Goal: Task Accomplishment & Management: Use online tool/utility

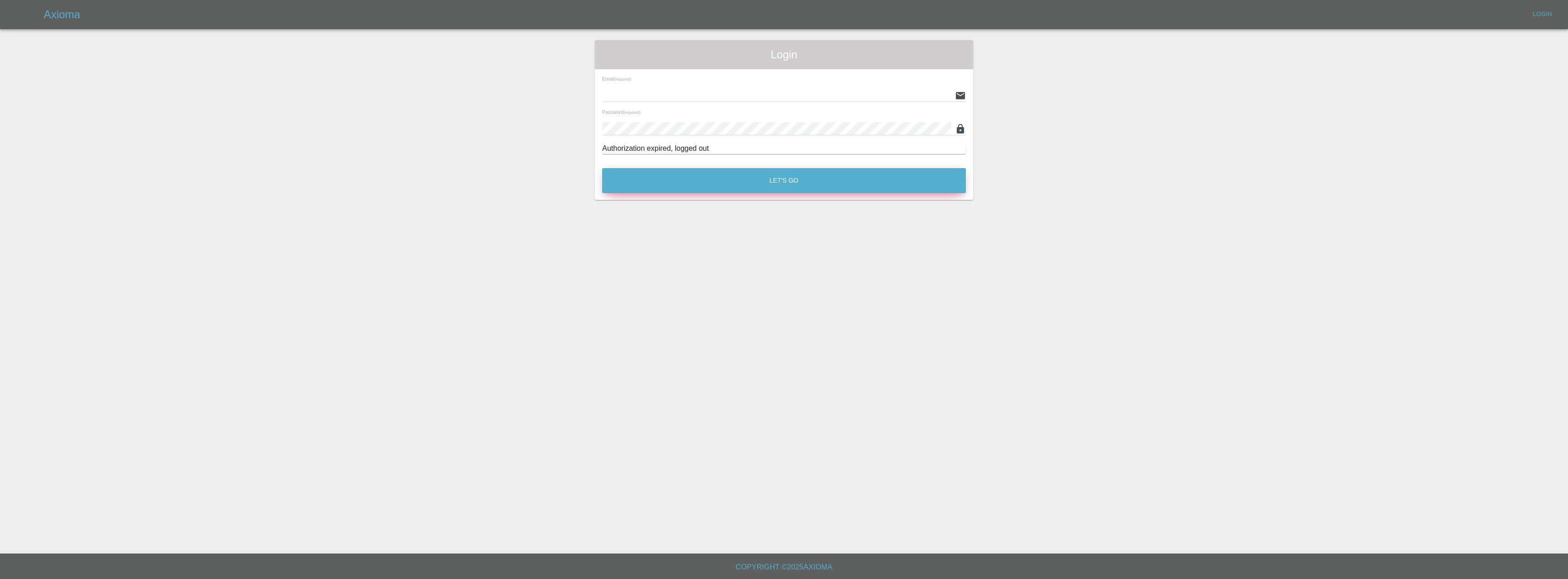
type input "[EMAIL_ADDRESS][DOMAIN_NAME]"
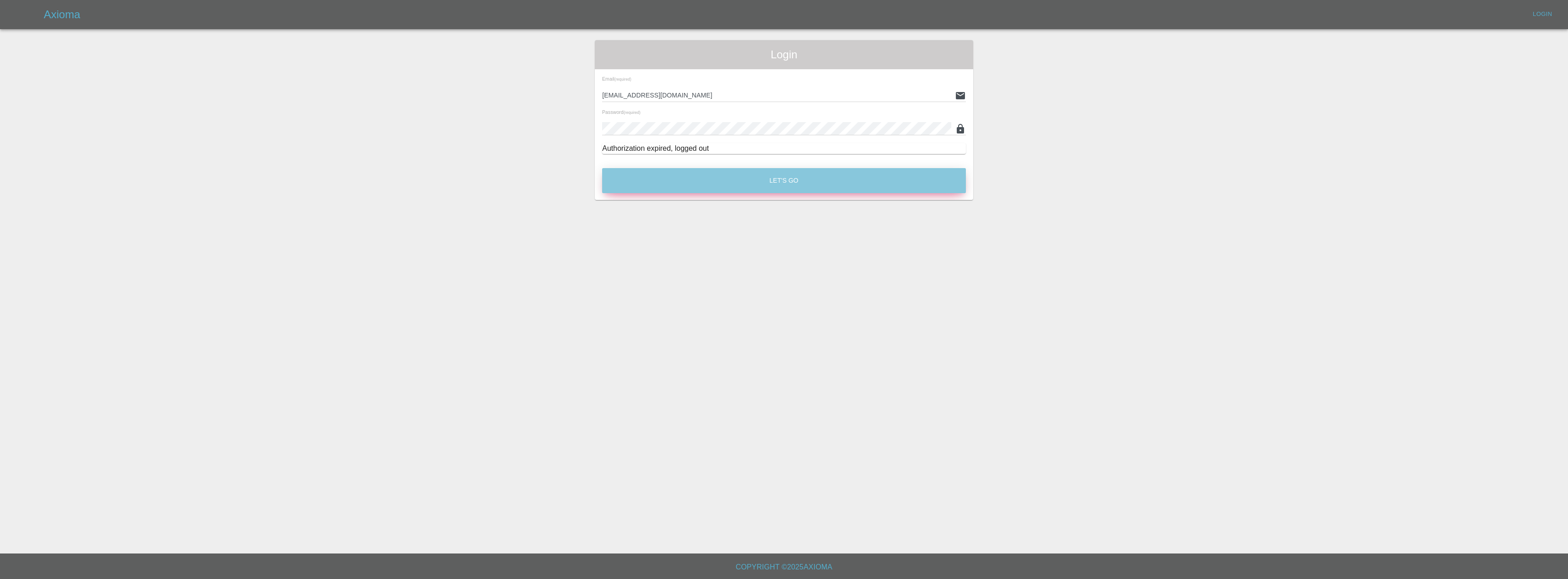
click at [867, 180] on button "Let's Go" at bounding box center [784, 180] width 364 height 25
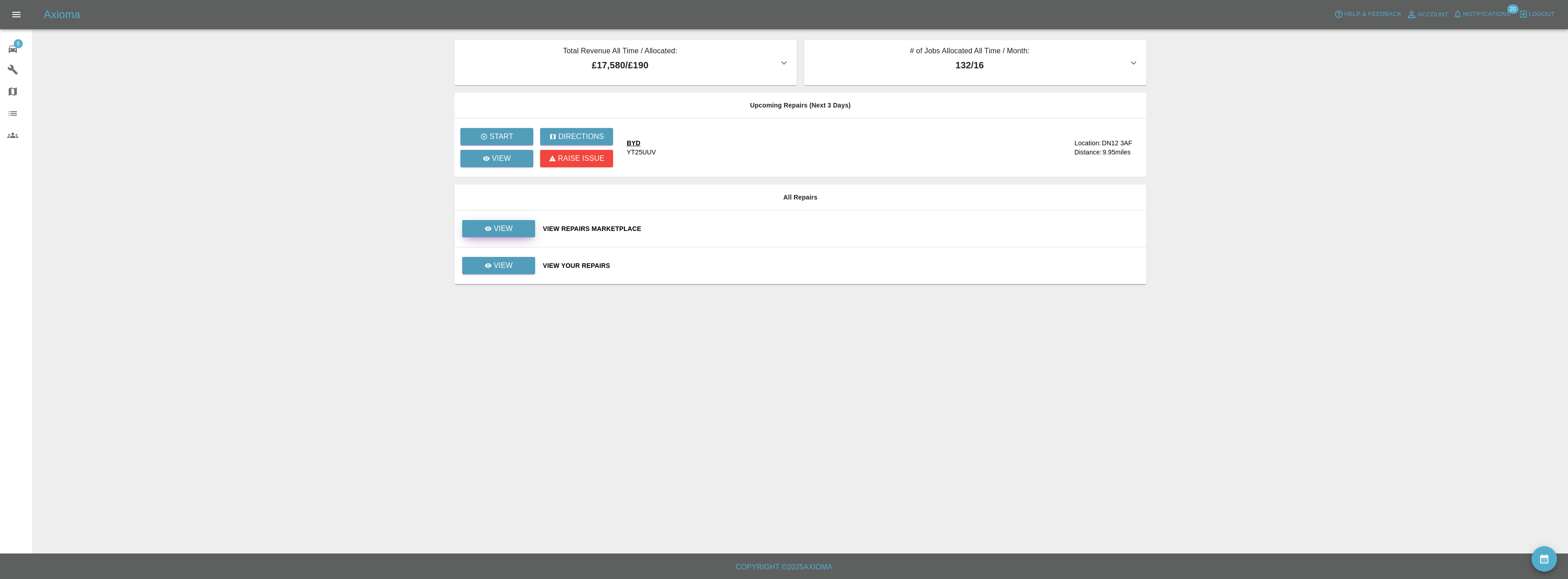
click at [523, 233] on link "View" at bounding box center [499, 229] width 73 height 17
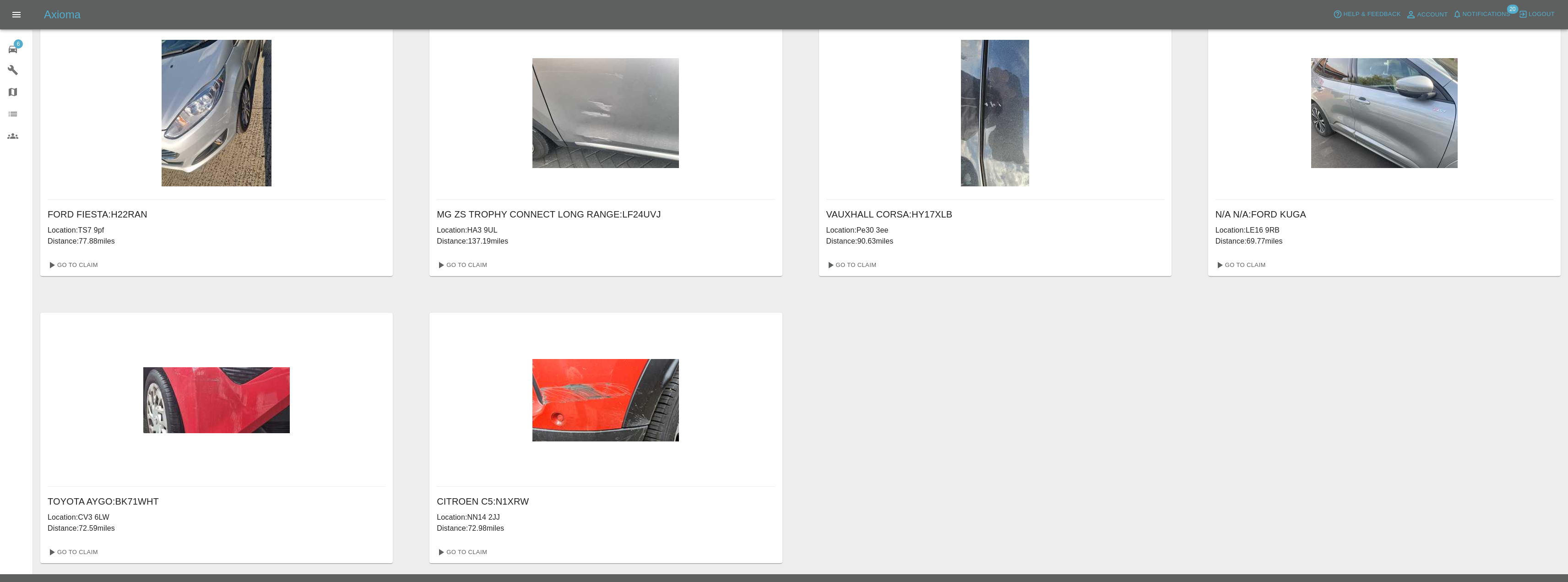
scroll to position [32, 0]
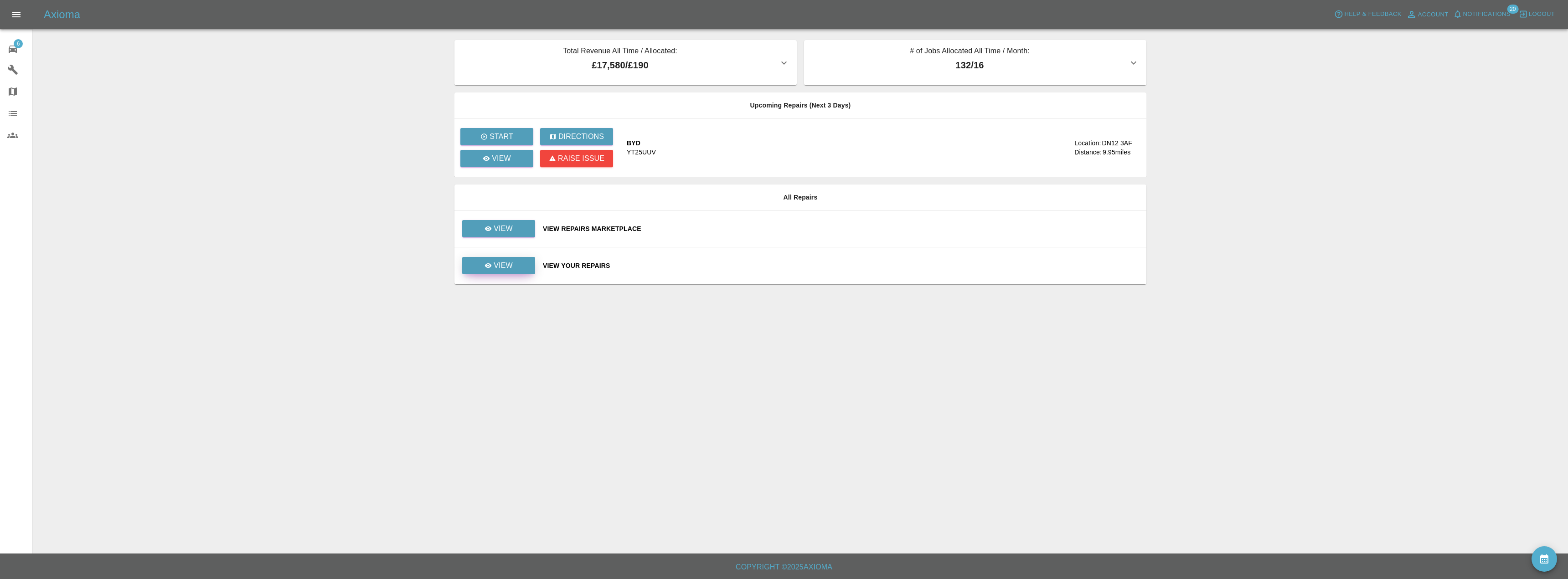
click at [519, 271] on link "View" at bounding box center [499, 265] width 73 height 17
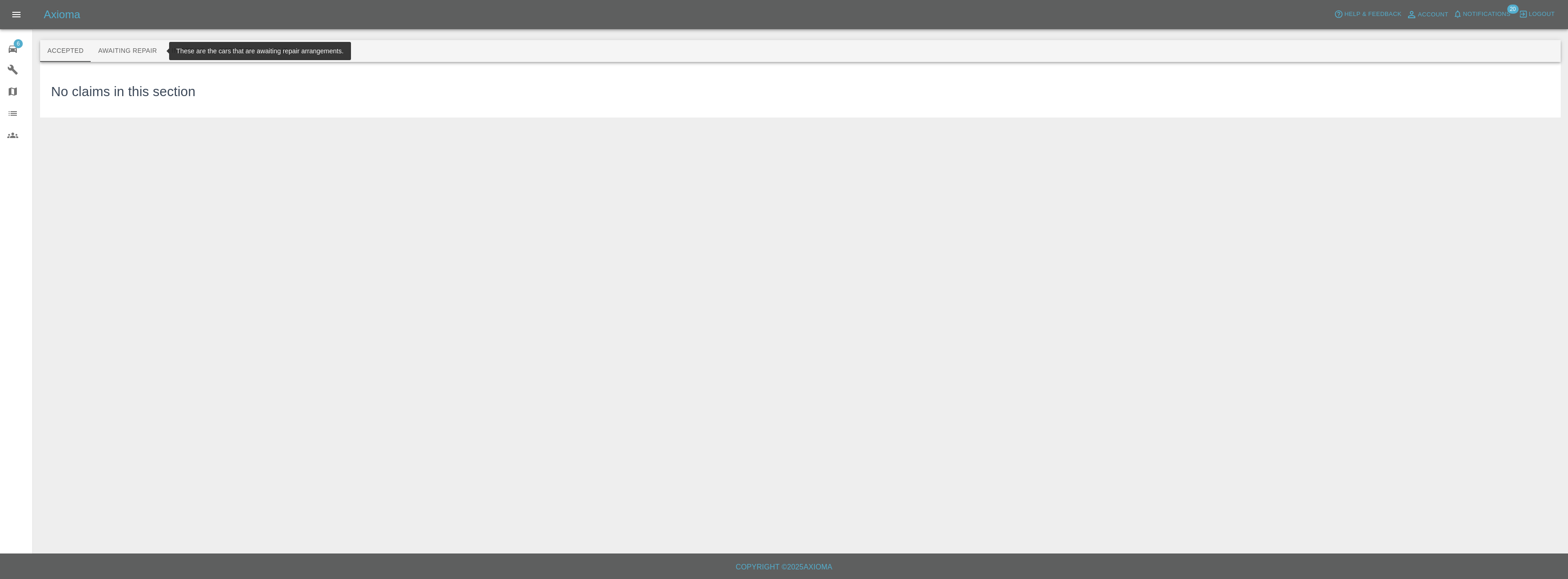
click at [141, 60] on button "Awaiting Repair" at bounding box center [127, 51] width 74 height 22
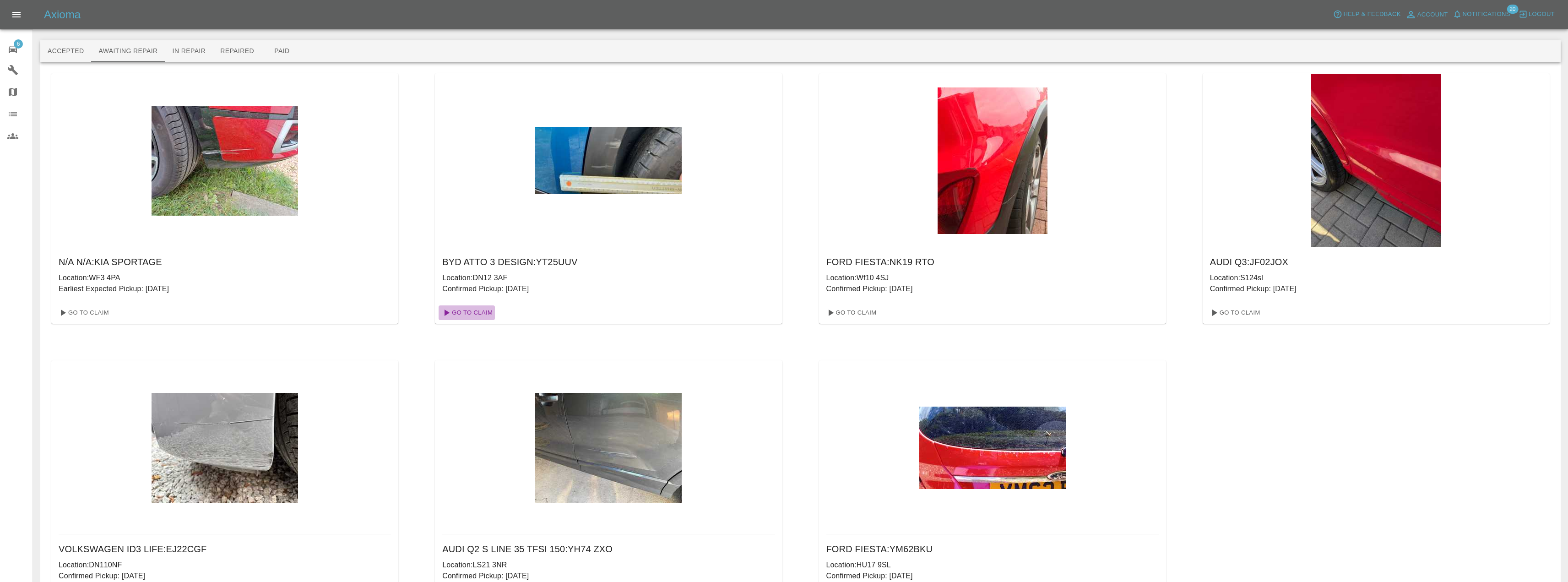
click at [482, 314] on link "Go To Claim" at bounding box center [466, 312] width 56 height 15
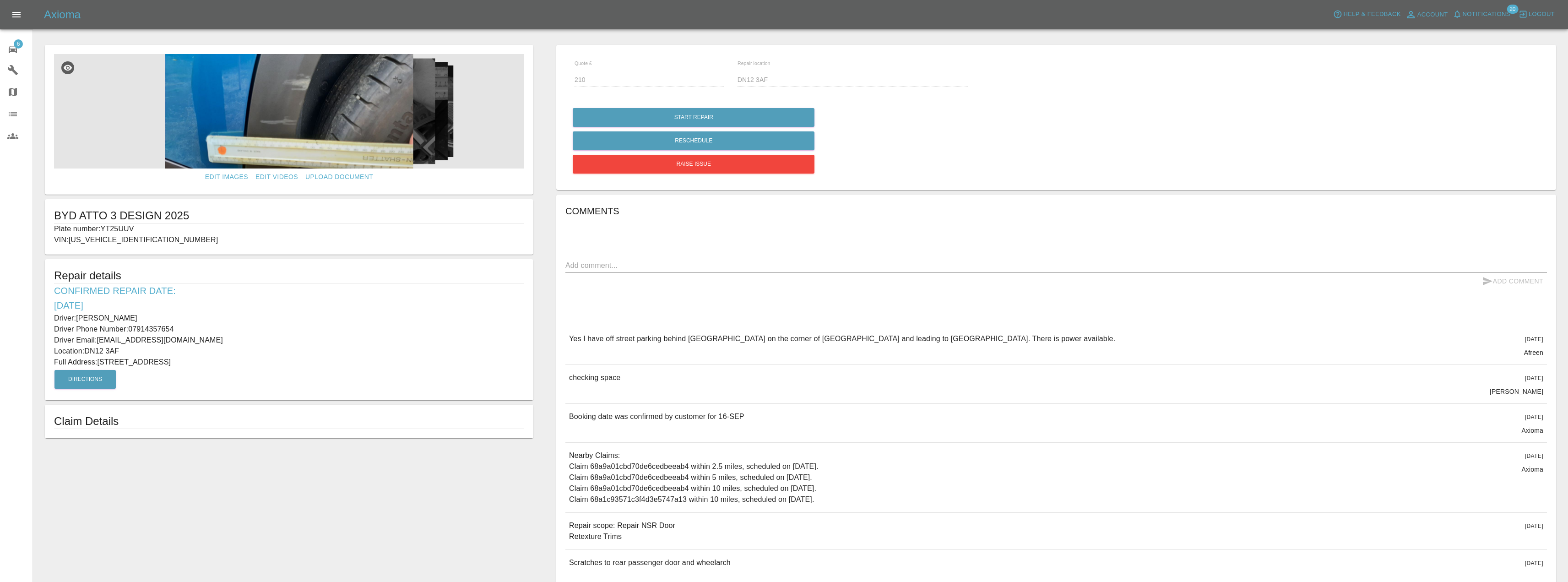
click at [317, 105] on img at bounding box center [289, 111] width 470 height 114
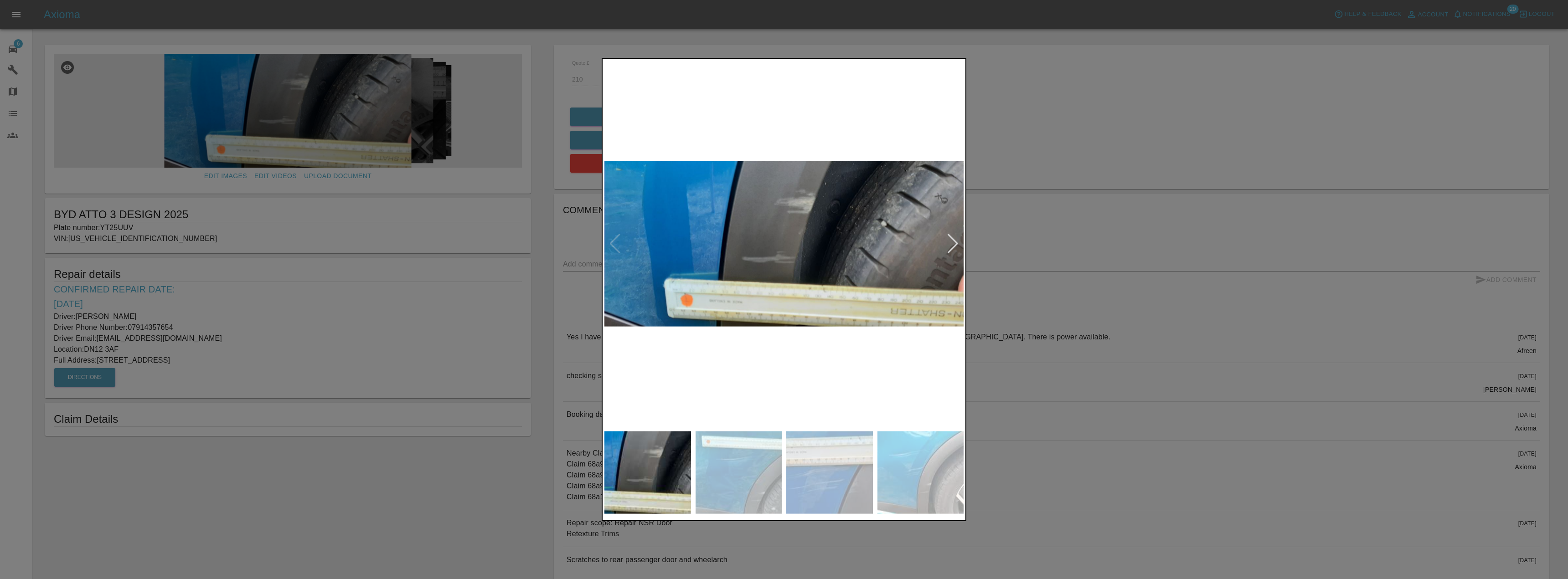
click at [758, 488] on img at bounding box center [739, 473] width 86 height 83
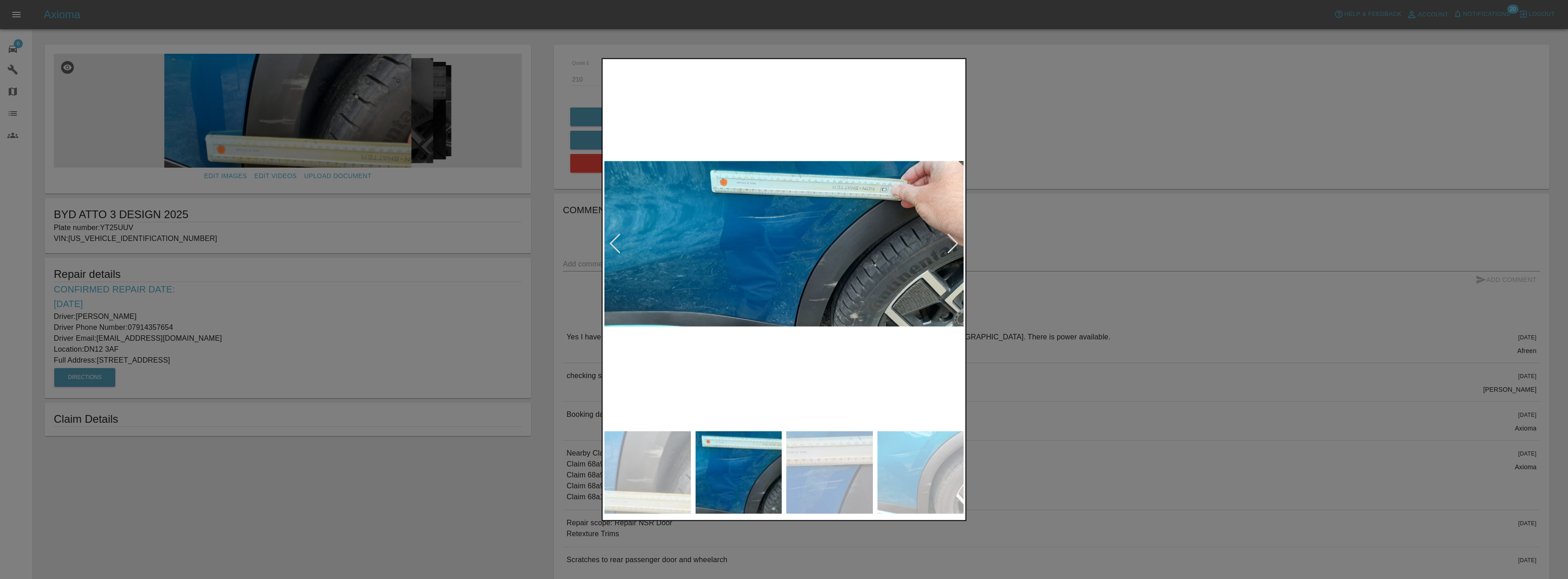
click at [852, 498] on img at bounding box center [830, 473] width 86 height 83
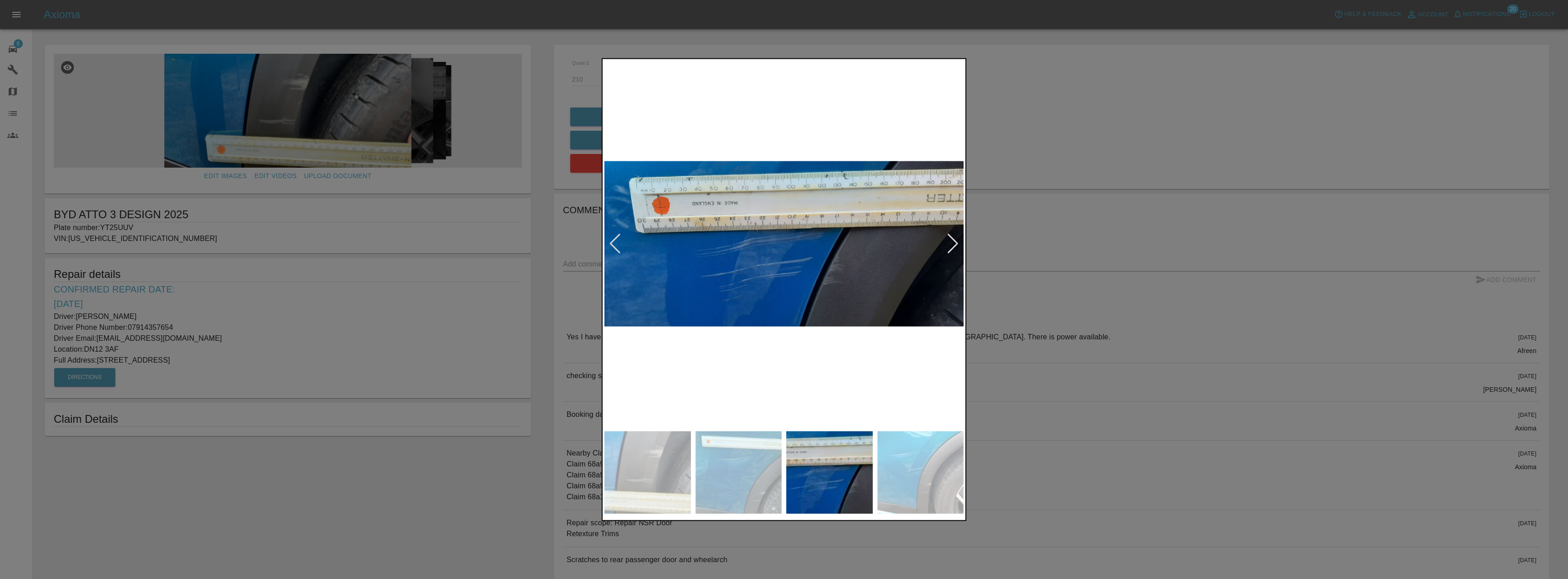
click at [947, 489] on img at bounding box center [921, 473] width 86 height 83
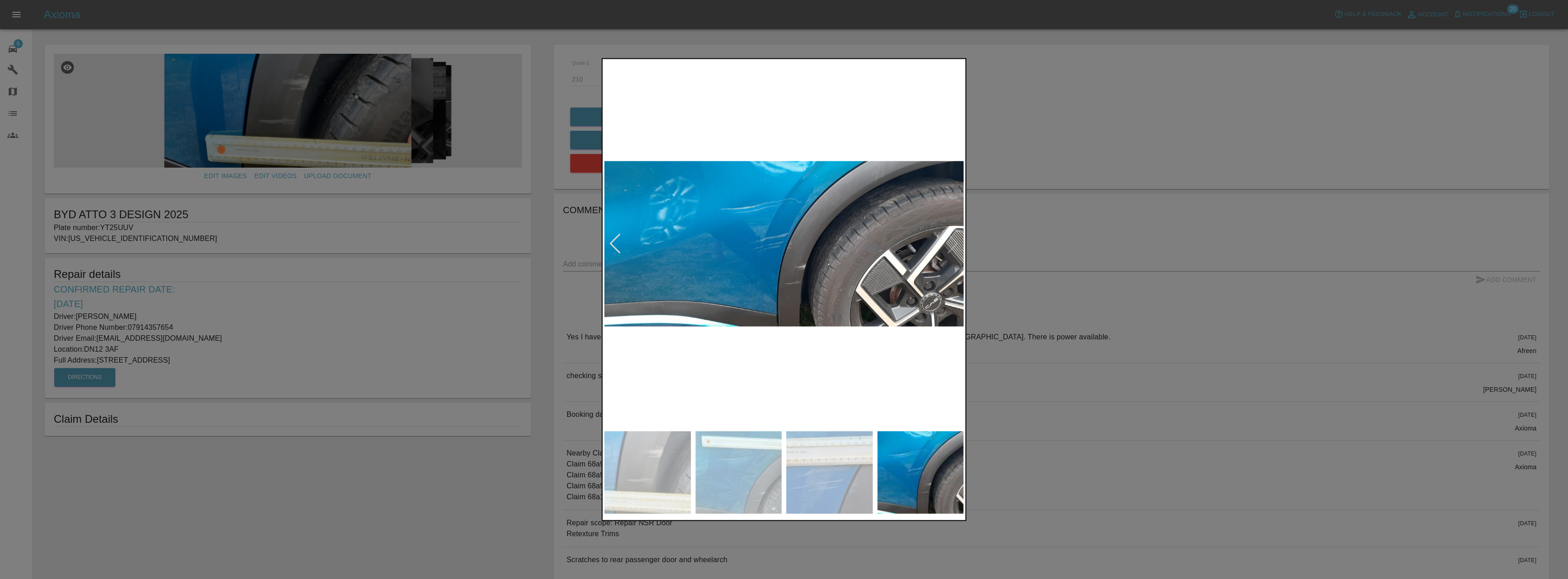
click at [771, 213] on img at bounding box center [784, 244] width 359 height 366
drag, startPoint x: 1061, startPoint y: 46, endPoint x: 1060, endPoint y: 39, distance: 7.1
click at [1061, 43] on div at bounding box center [784, 290] width 1568 height 579
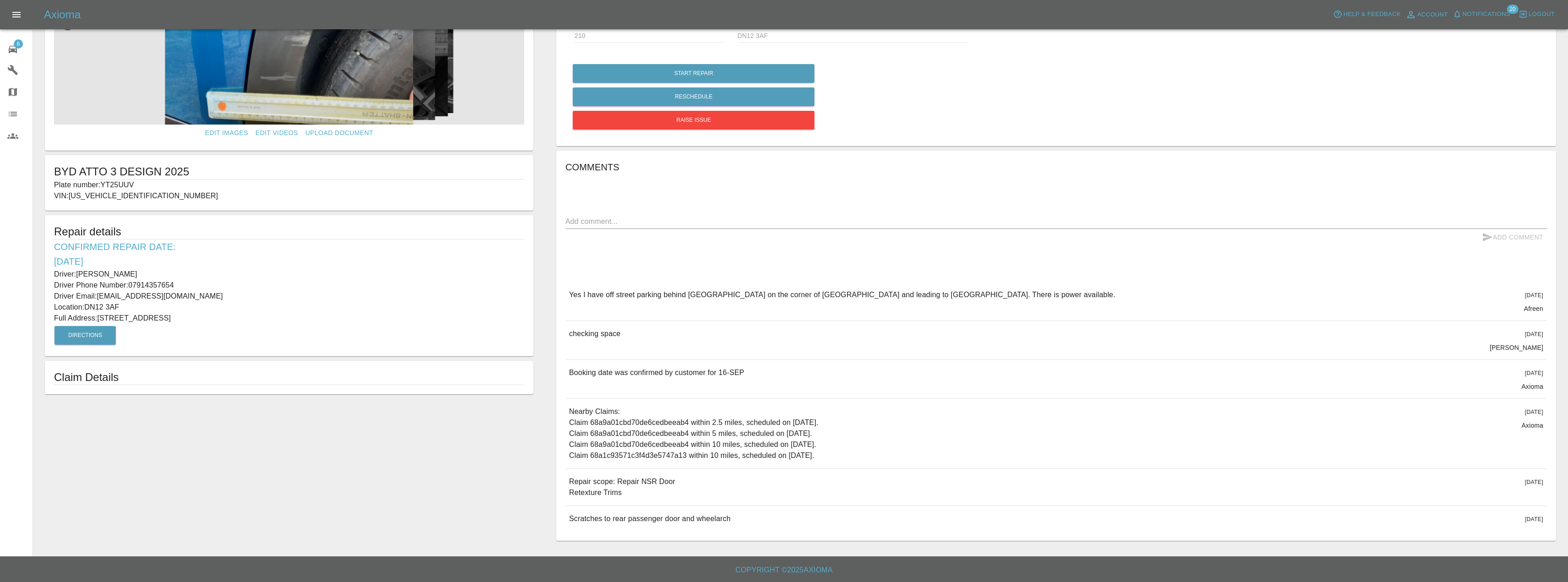
scroll to position [46, 0]
click at [372, 79] on img at bounding box center [289, 67] width 470 height 114
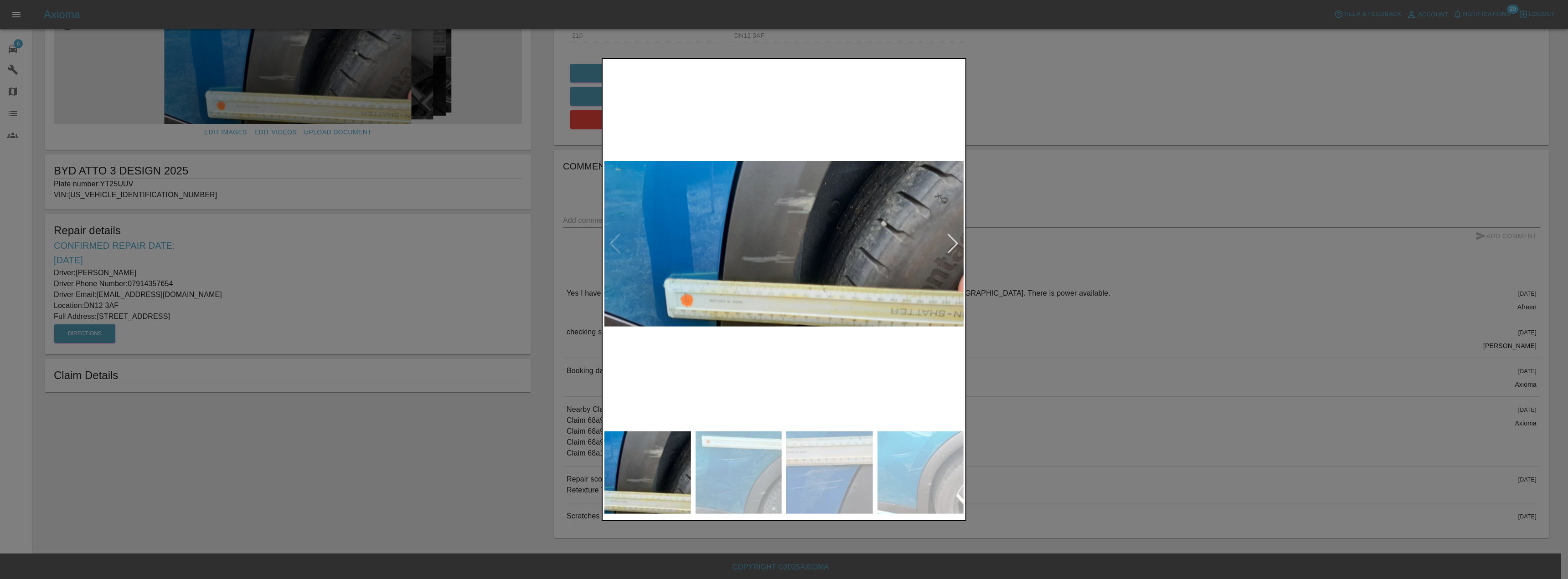
click at [954, 242] on div at bounding box center [953, 243] width 12 height 20
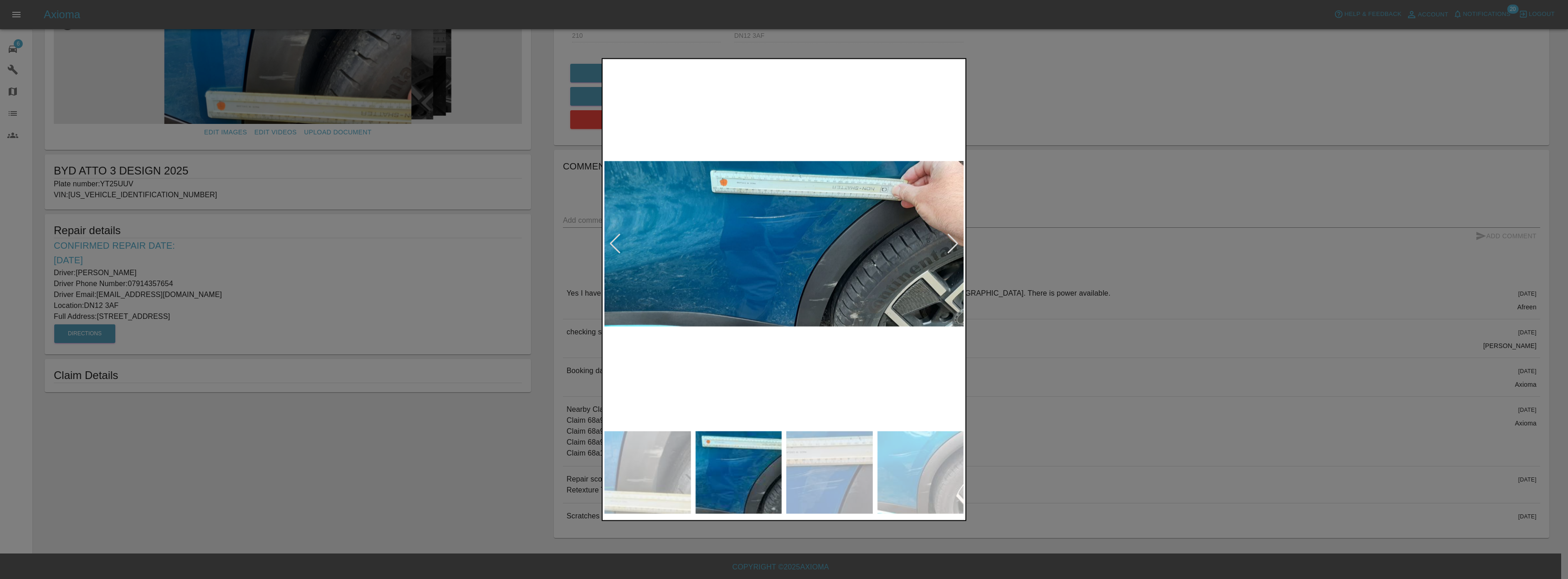
click at [954, 242] on div at bounding box center [953, 243] width 12 height 20
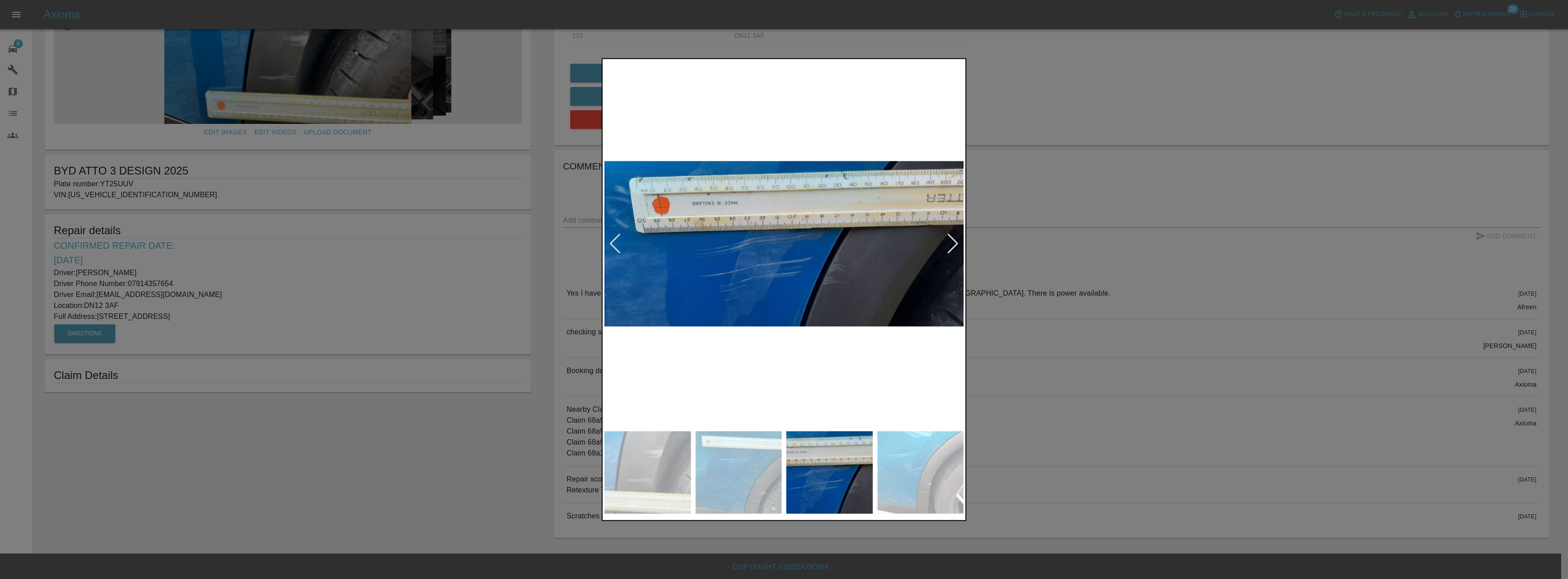
click at [954, 242] on div at bounding box center [953, 243] width 12 height 20
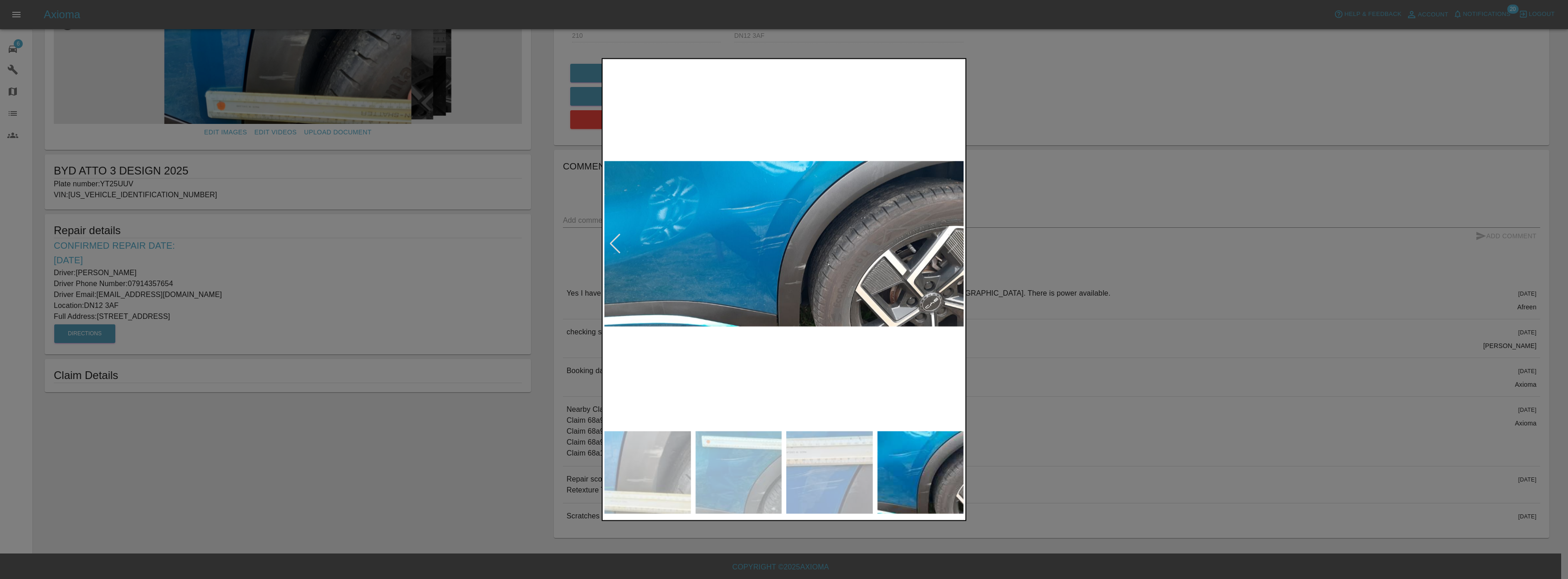
click at [469, 369] on div at bounding box center [784, 290] width 1568 height 579
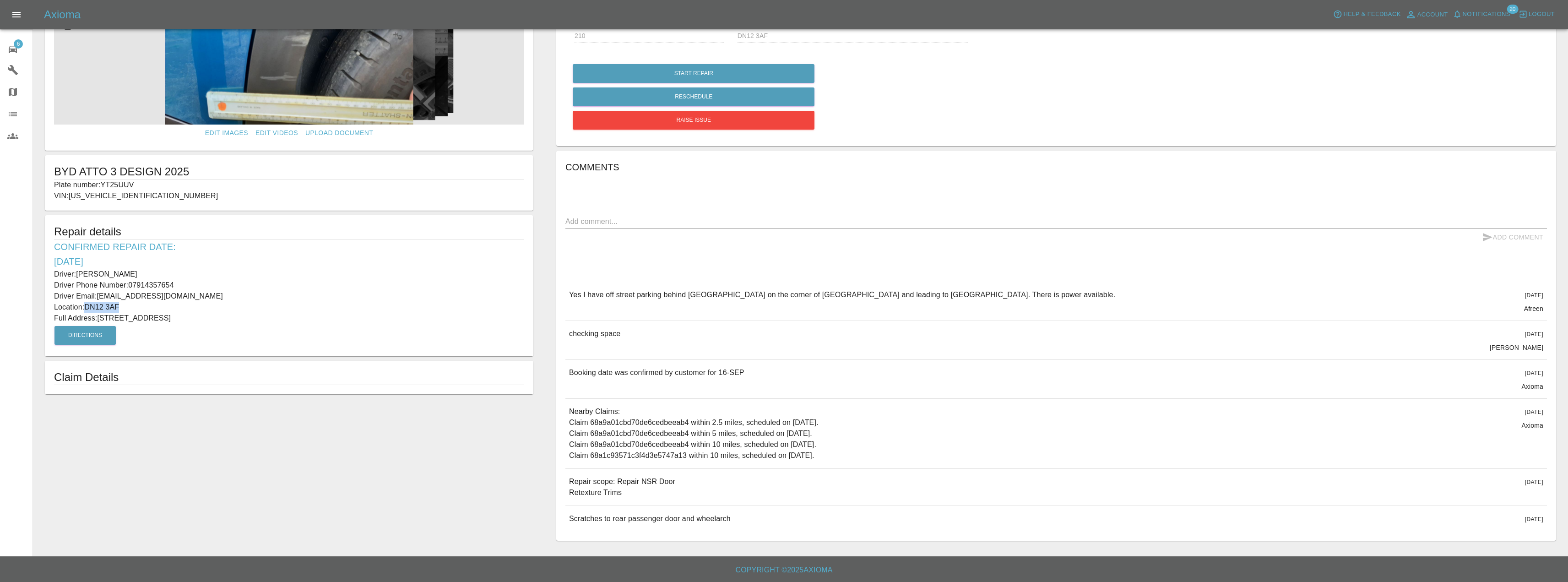
drag, startPoint x: 119, startPoint y: 304, endPoint x: 89, endPoint y: 304, distance: 30.0
click at [89, 304] on p "Location: DN12 3AF" at bounding box center [289, 307] width 470 height 11
